Goal: Check status

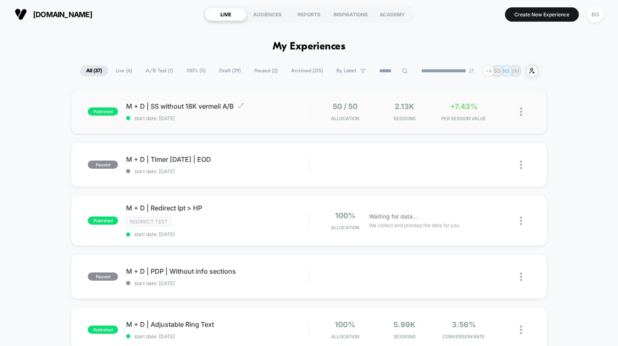
click at [276, 121] on span "start date: [DATE]" at bounding box center [217, 118] width 182 height 6
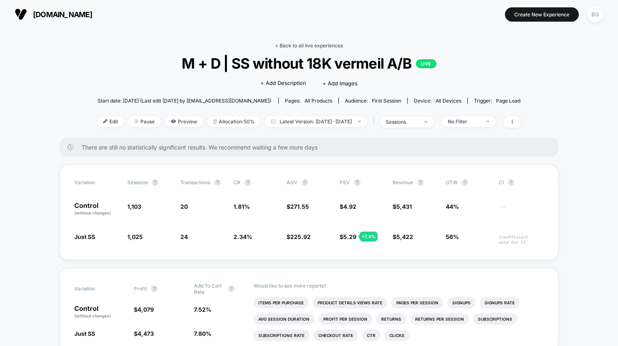
click at [300, 45] on link "< Back to all live experiences" at bounding box center [309, 45] width 68 height 6
